Goal: Transaction & Acquisition: Purchase product/service

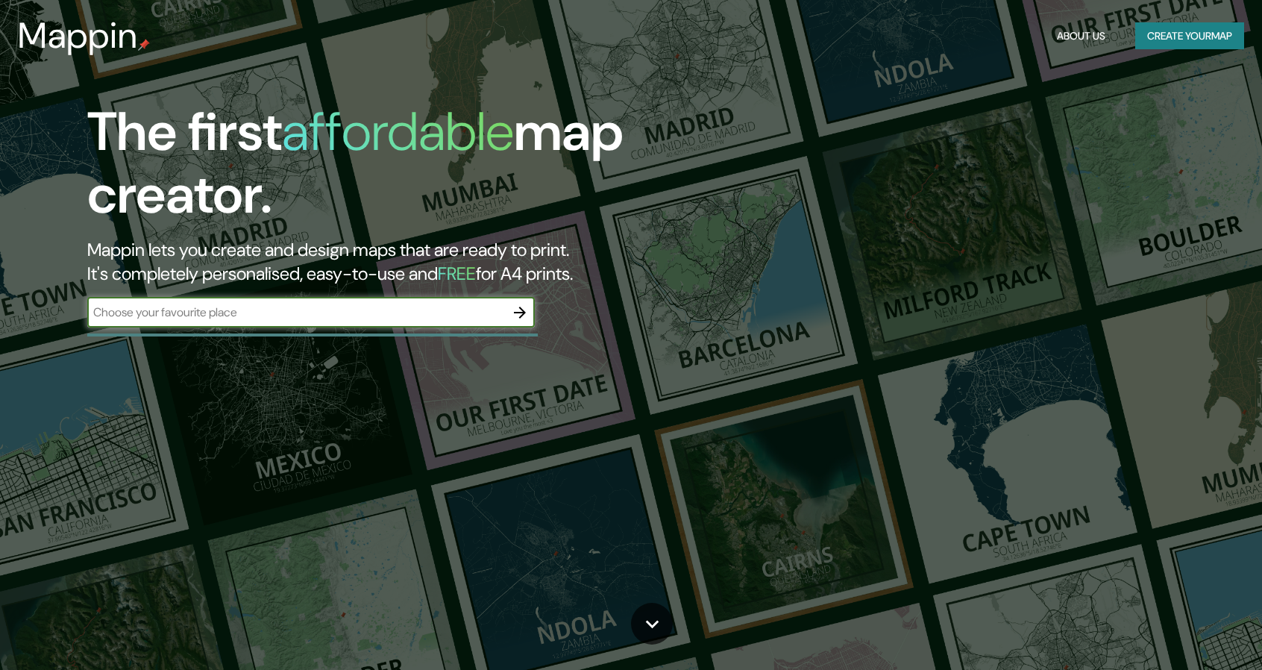
click at [259, 316] on input "text" at bounding box center [296, 312] width 418 height 17
click at [203, 317] on input "text" at bounding box center [296, 312] width 418 height 17
type input "[PERSON_NAME]"
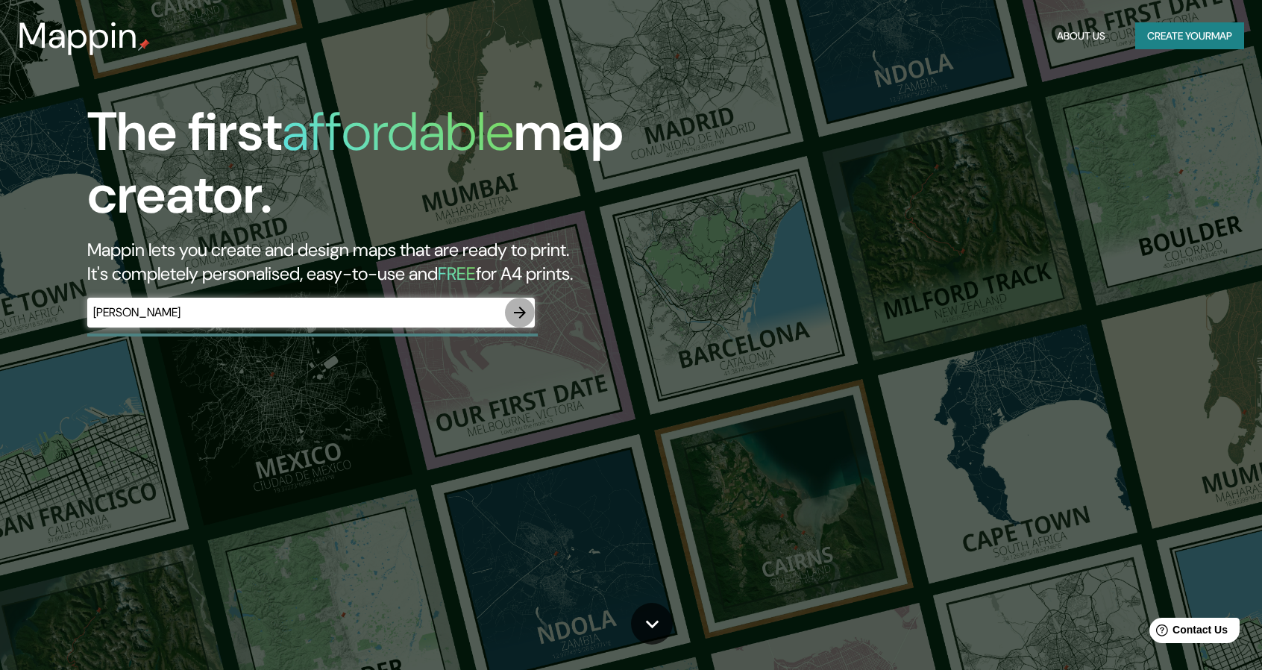
click at [523, 316] on icon "button" at bounding box center [520, 313] width 18 height 18
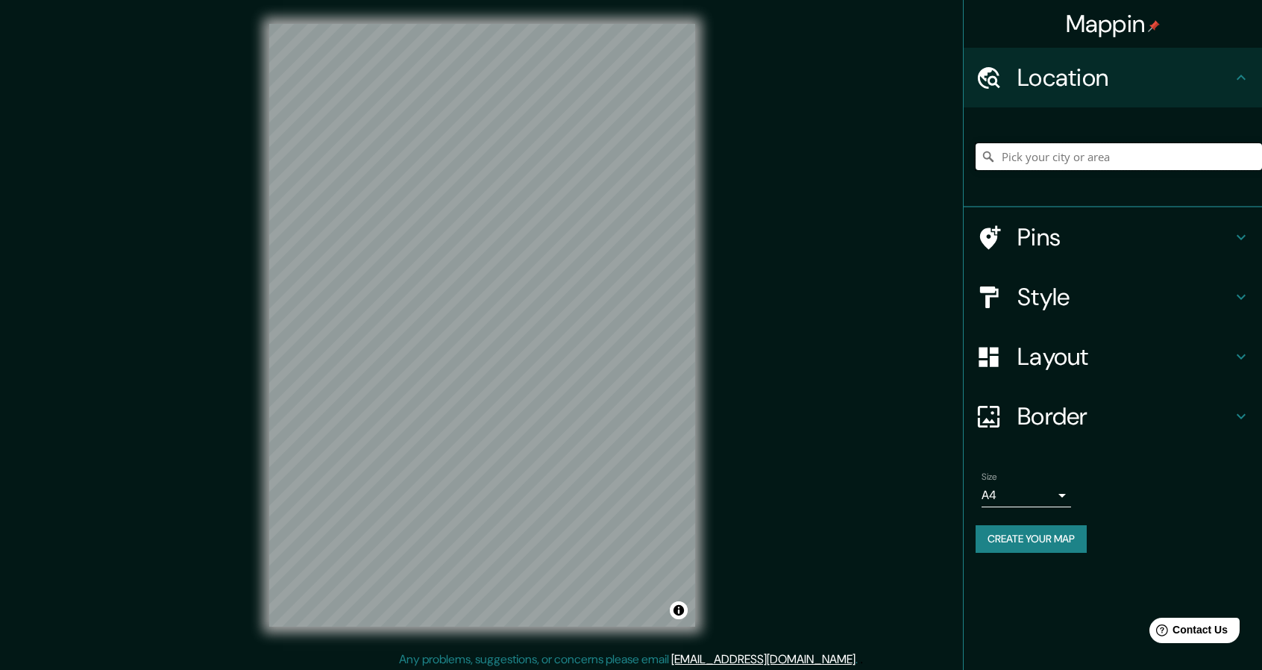
click at [1034, 156] on input "Pick your city or area" at bounding box center [1119, 156] width 286 height 27
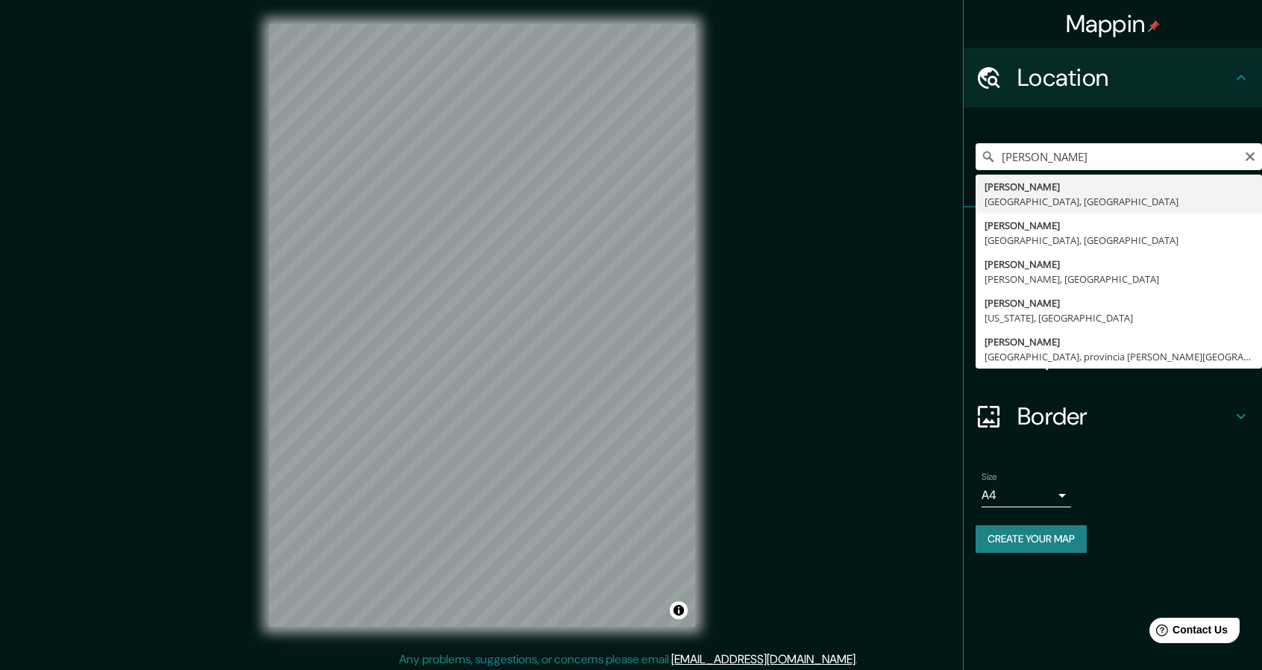
type input "[GEOGRAPHIC_DATA], [GEOGRAPHIC_DATA], [GEOGRAPHIC_DATA]"
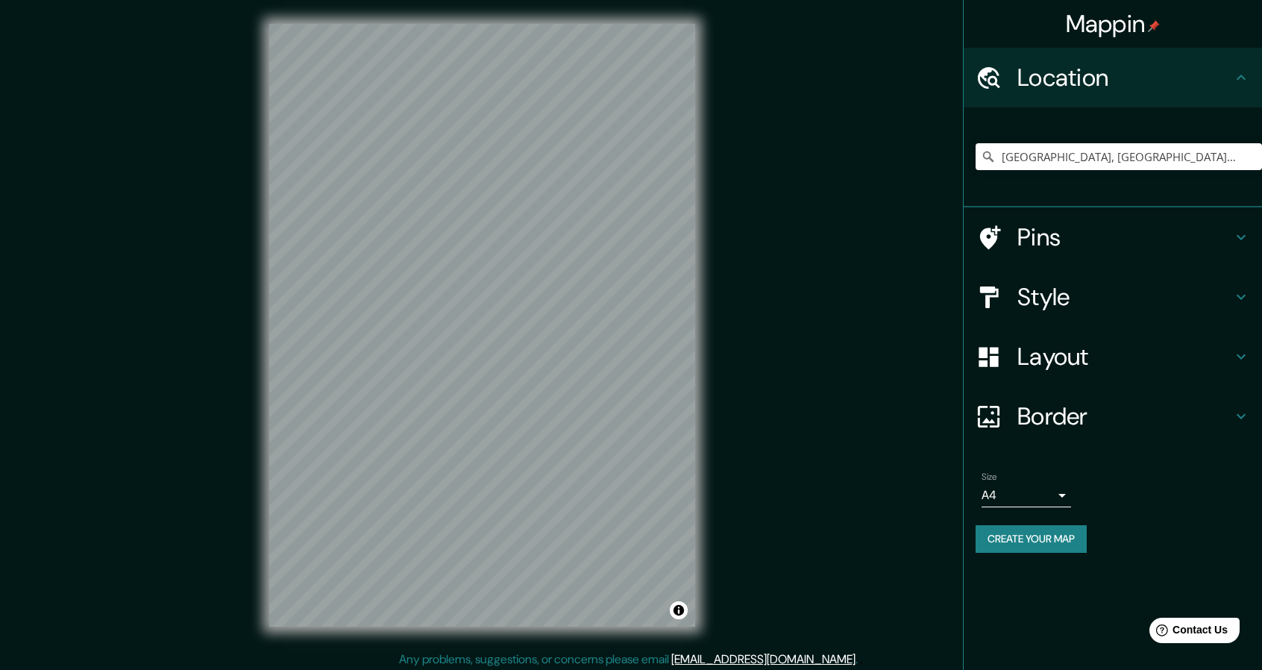
click at [1079, 418] on h4 "Border" at bounding box center [1124, 416] width 215 height 30
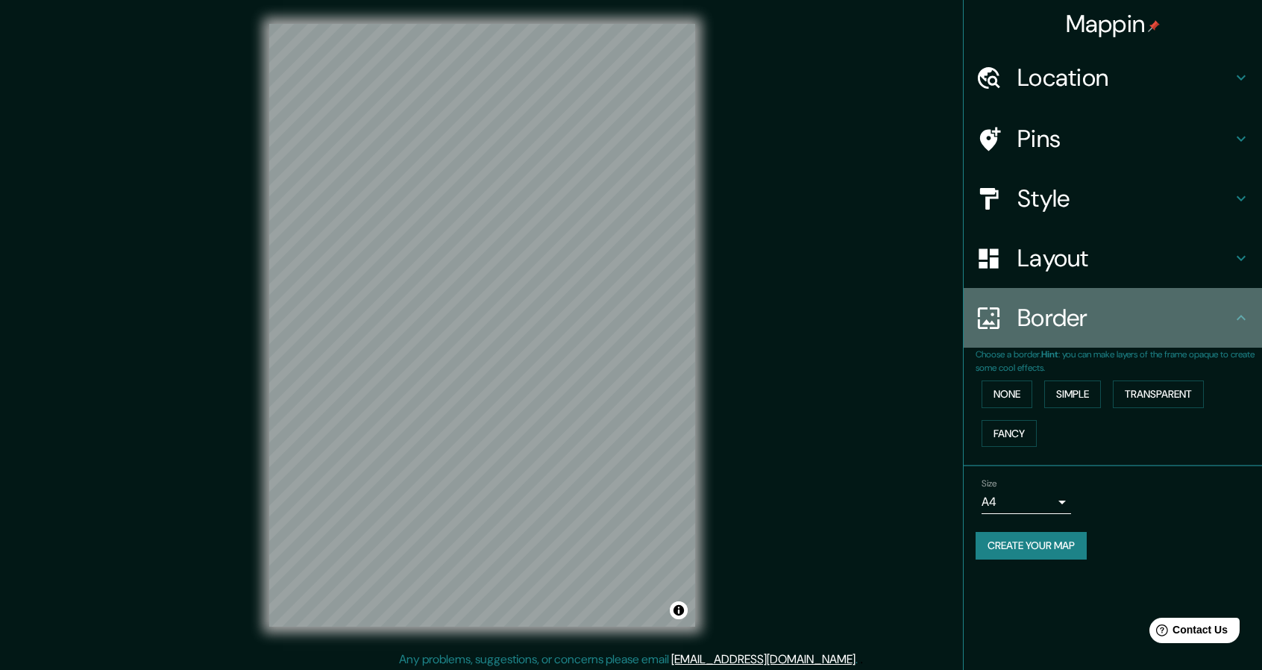
click at [1125, 312] on h4 "Border" at bounding box center [1124, 318] width 215 height 30
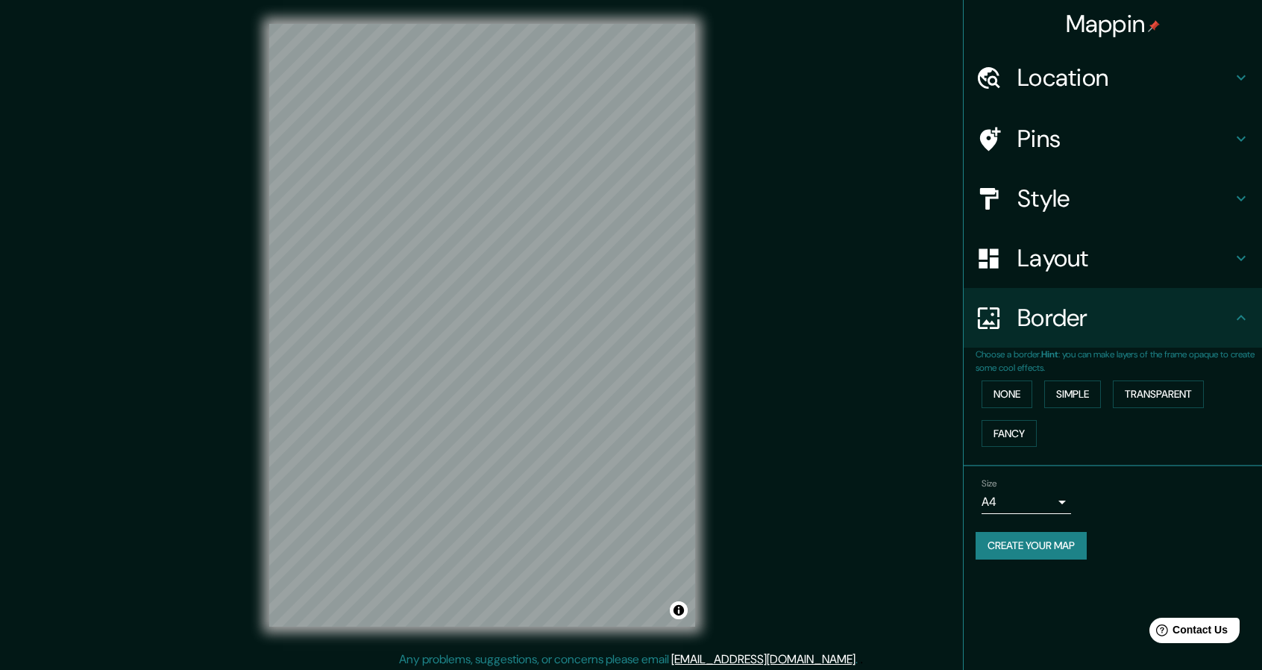
click at [1117, 260] on h4 "Layout" at bounding box center [1124, 258] width 215 height 30
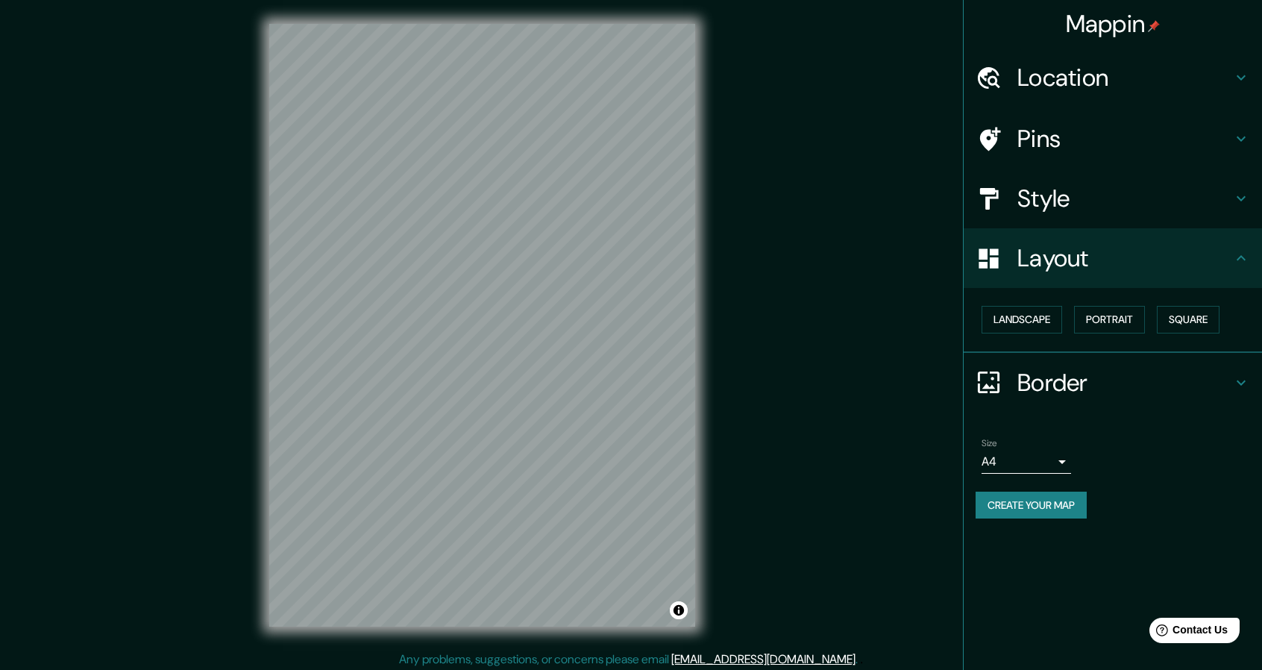
click at [1114, 198] on h4 "Style" at bounding box center [1124, 199] width 215 height 30
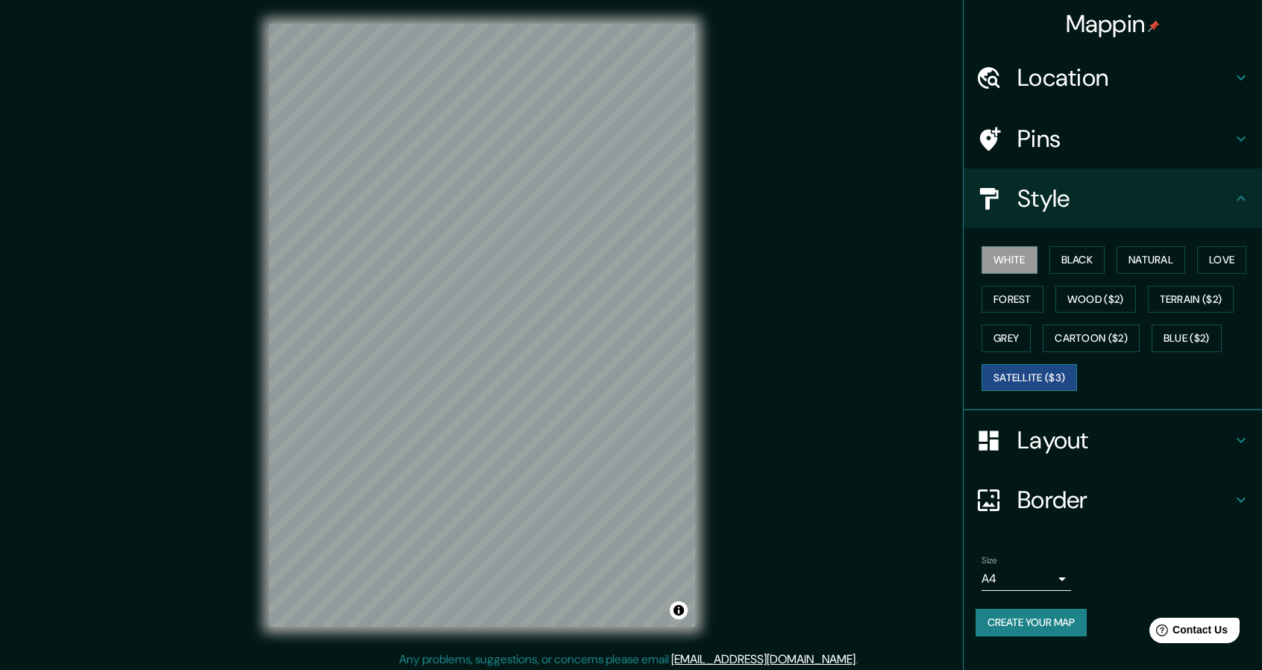
click at [1041, 365] on button "Satellite ($3)" at bounding box center [1029, 378] width 95 height 28
drag, startPoint x: 1096, startPoint y: 536, endPoint x: 1088, endPoint y: 512, distance: 25.2
click at [1095, 530] on ul "Location [GEOGRAPHIC_DATA], [GEOGRAPHIC_DATA], [GEOGRAPHIC_DATA] Pins Style Whi…" at bounding box center [1113, 351] width 298 height 606
click at [1083, 501] on h4 "Border" at bounding box center [1124, 500] width 215 height 30
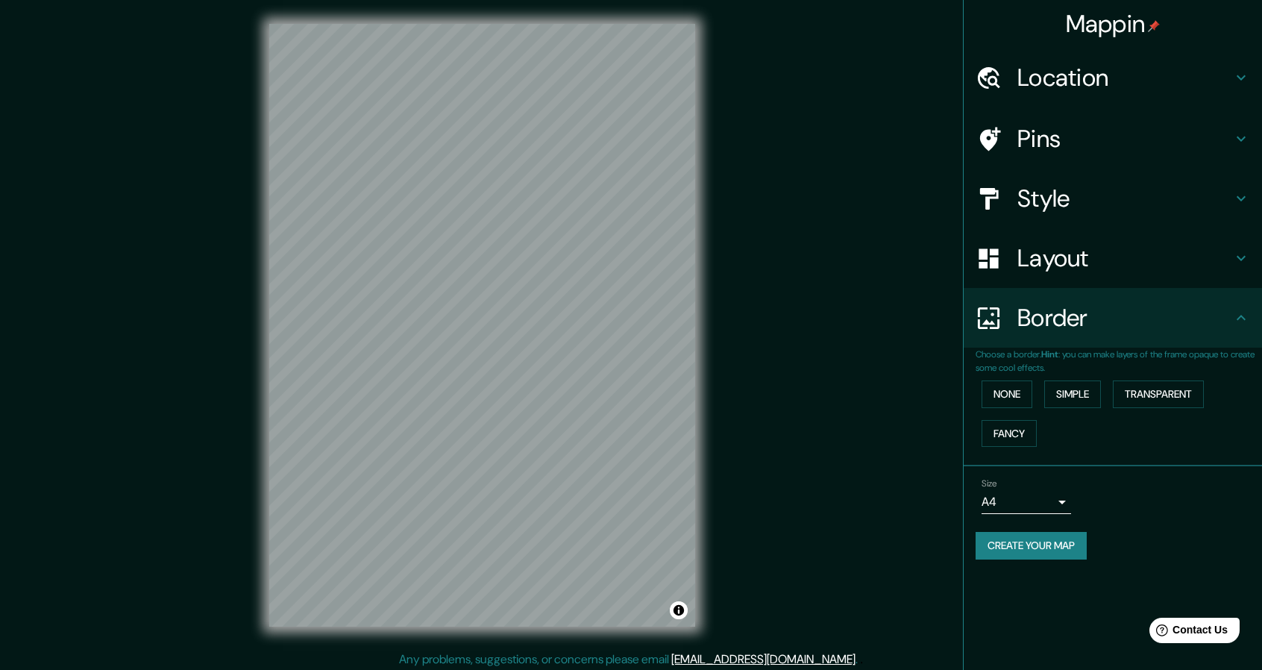
click at [1097, 327] on h4 "Border" at bounding box center [1124, 318] width 215 height 30
click at [1089, 269] on h4 "Layout" at bounding box center [1124, 258] width 215 height 30
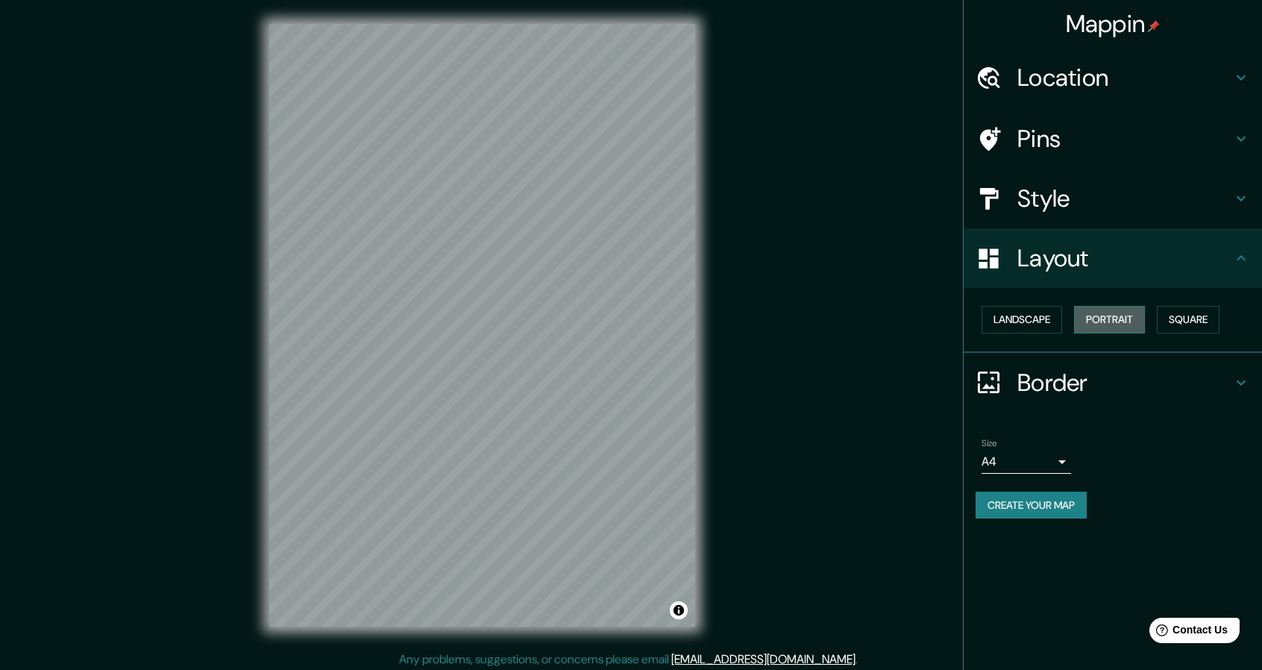
click at [1126, 319] on button "Portrait" at bounding box center [1109, 320] width 71 height 28
click at [1037, 324] on button "Landscape" at bounding box center [1022, 320] width 81 height 28
